Goal: Information Seeking & Learning: Check status

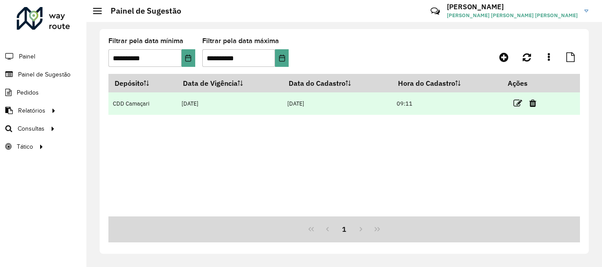
click at [512, 105] on td at bounding box center [528, 104] width 53 height 22
click at [516, 105] on icon at bounding box center [517, 103] width 9 height 9
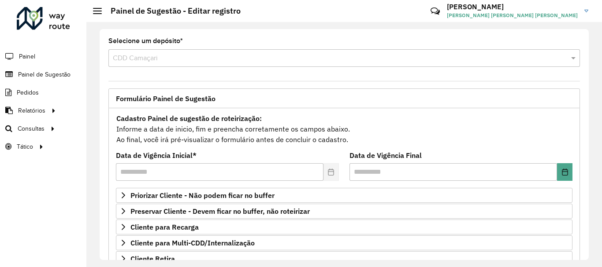
scroll to position [172, 0]
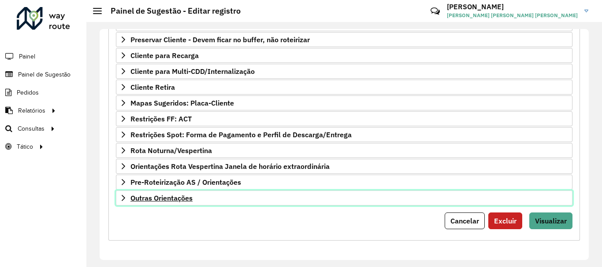
click at [186, 196] on span "Outras Orientações" at bounding box center [161, 198] width 62 height 7
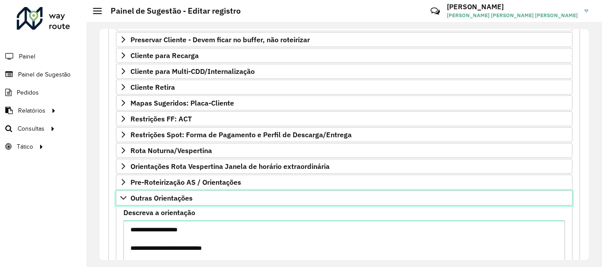
scroll to position [273, 0]
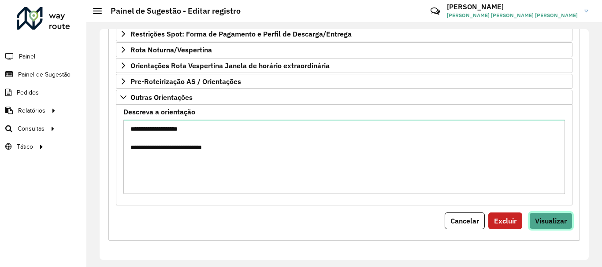
click at [540, 218] on span "Visualizar" at bounding box center [551, 221] width 32 height 9
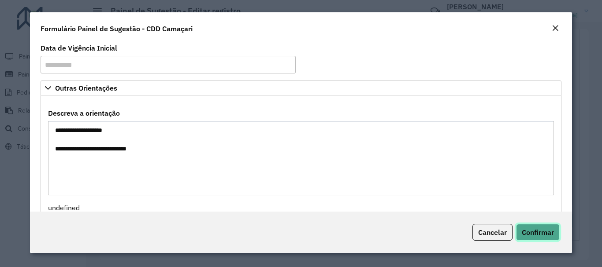
click at [542, 234] on span "Confirmar" at bounding box center [538, 232] width 32 height 9
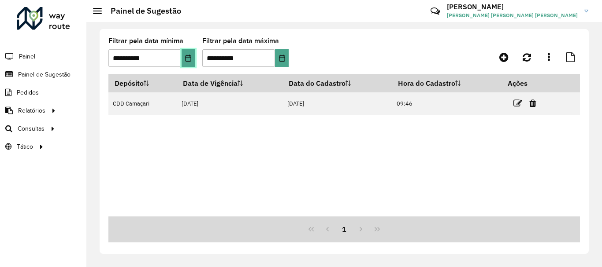
click at [184, 61] on button "Choose Date" at bounding box center [189, 58] width 14 height 18
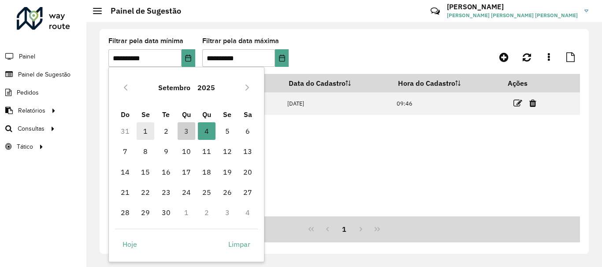
click at [148, 126] on span "1" at bounding box center [146, 132] width 18 height 18
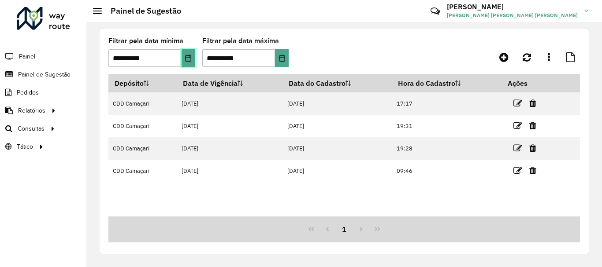
click at [188, 61] on icon "Choose Date" at bounding box center [188, 58] width 7 height 7
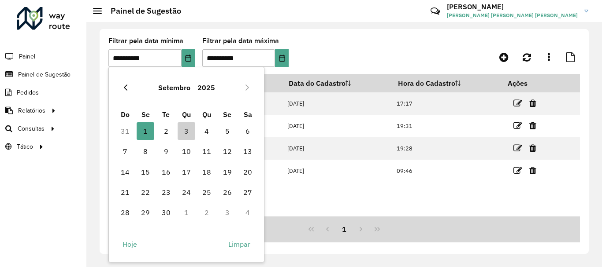
click at [130, 91] on button "Previous Month" at bounding box center [126, 88] width 14 height 14
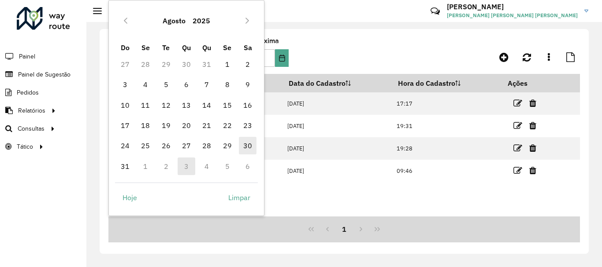
click at [247, 146] on span "30" at bounding box center [248, 146] width 18 height 18
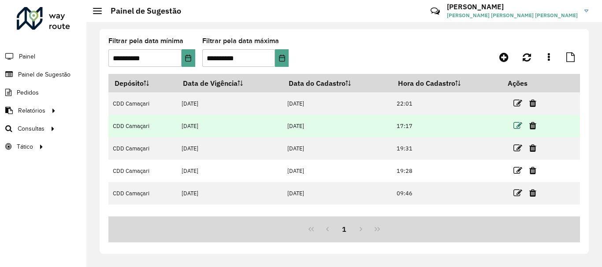
click at [522, 126] on icon at bounding box center [517, 126] width 9 height 9
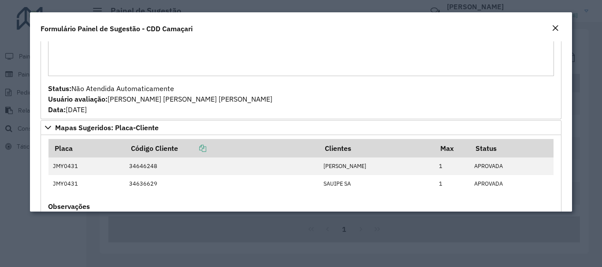
scroll to position [572, 0]
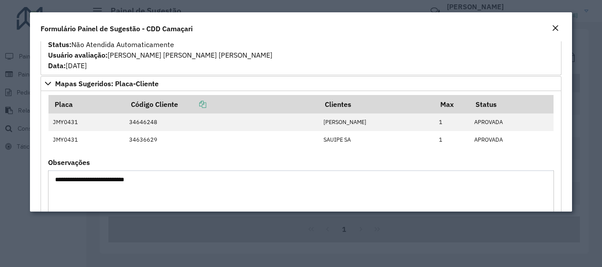
click at [587, 85] on modal-container "**********" at bounding box center [301, 133] width 602 height 267
click at [555, 26] on em "Close" at bounding box center [555, 28] width 7 height 7
